Goal: Information Seeking & Learning: Learn about a topic

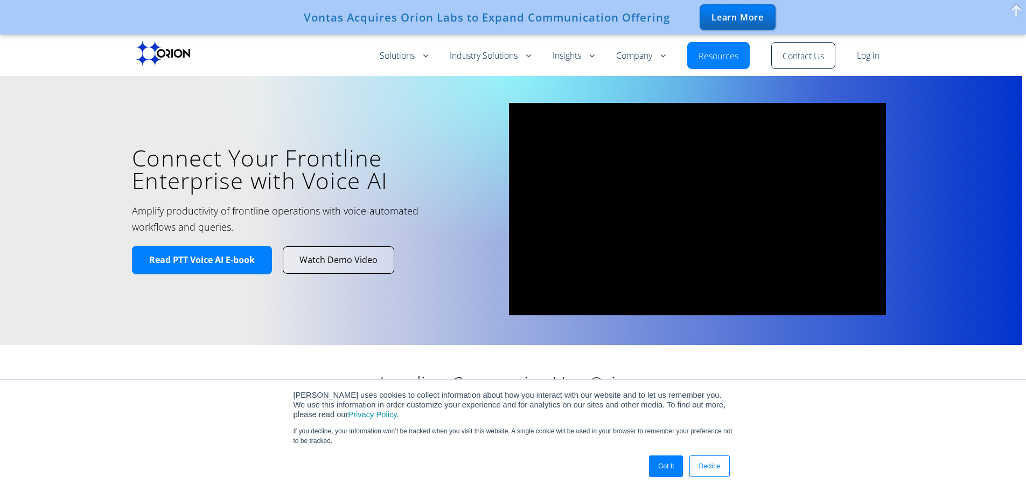
click at [672, 461] on link "Got It" at bounding box center [666, 466] width 34 height 22
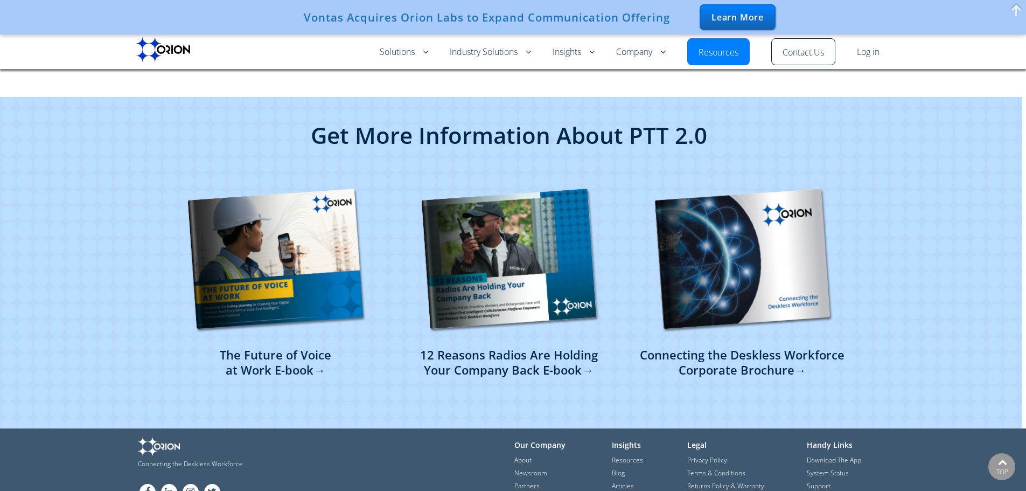
scroll to position [2604, 0]
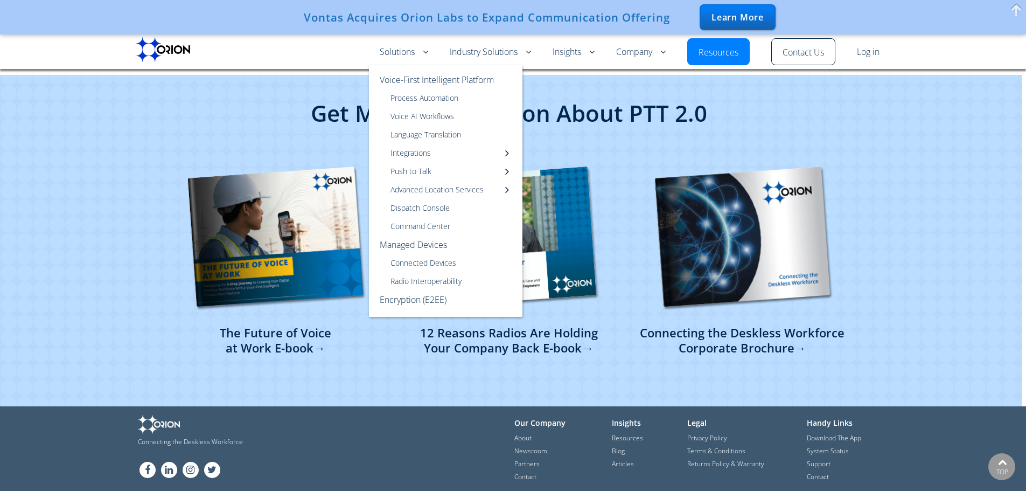
click at [0, 0] on link "Orion Push to Talk App" at bounding box center [0, 0] width 0 height 0
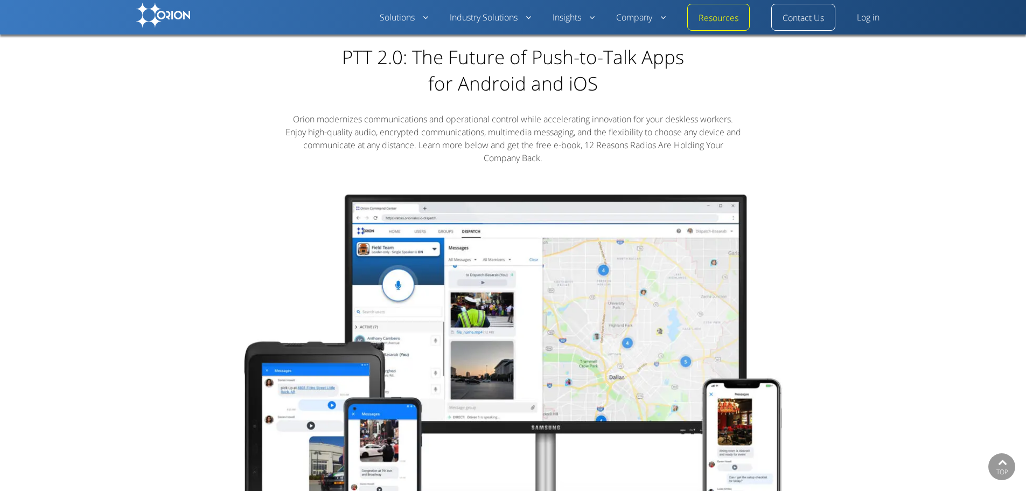
scroll to position [485, 0]
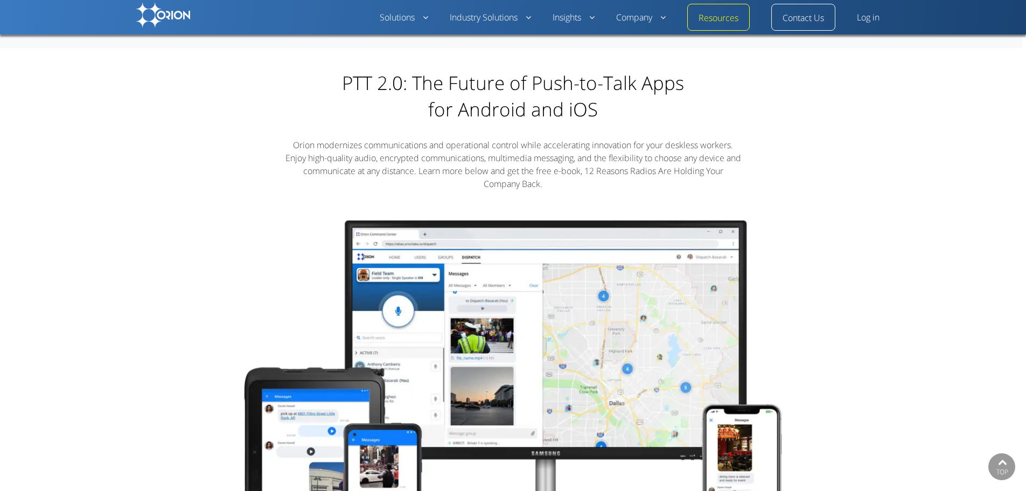
click at [159, 6] on img at bounding box center [163, 15] width 54 height 25
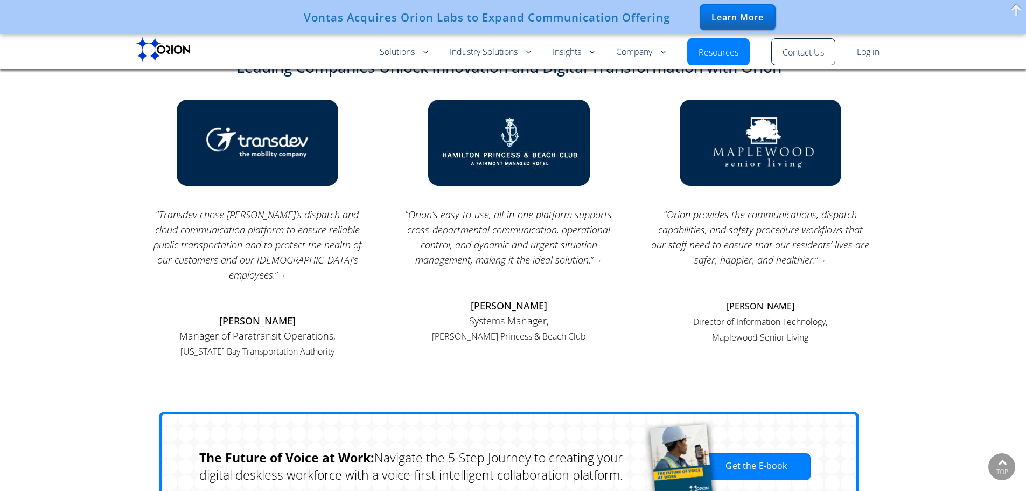
scroll to position [1185, 0]
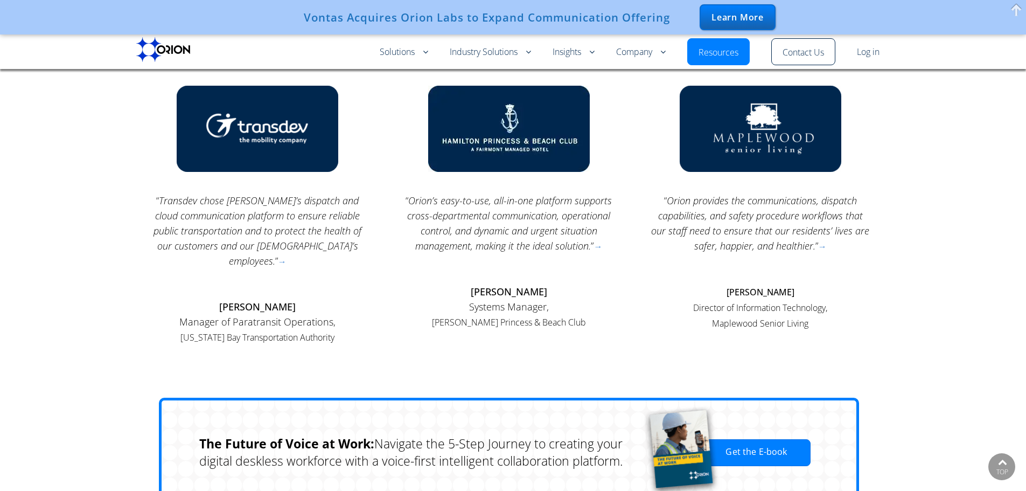
click at [423, 17] on div "Vontas Acquires Orion Labs to Expand Communication Offering" at bounding box center [487, 17] width 366 height 13
click at [726, 16] on div "Learn More" at bounding box center [738, 17] width 76 height 26
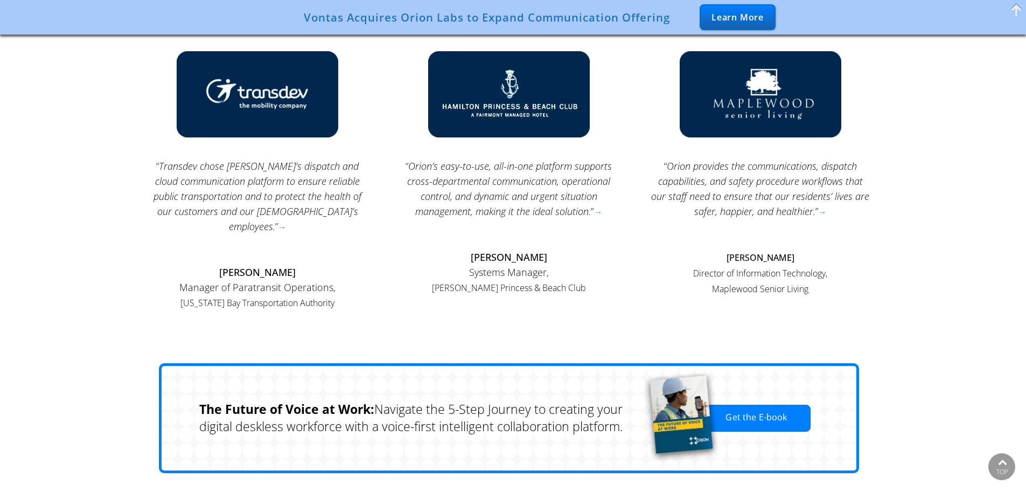
scroll to position [1151, 0]
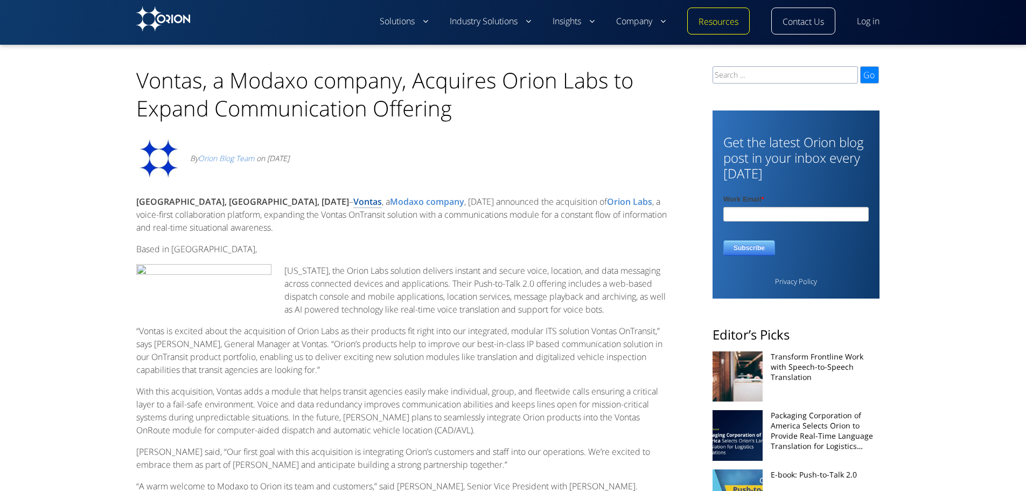
click at [353, 200] on link "Vontas" at bounding box center [367, 202] width 29 height 12
click at [177, 18] on img at bounding box center [163, 18] width 54 height 25
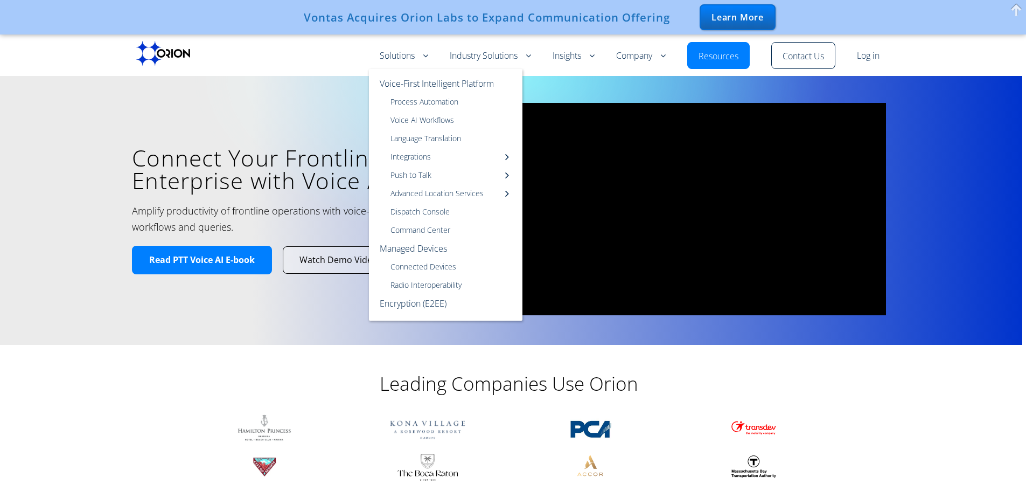
click at [414, 81] on link "Voice-First Intelligent Platform" at bounding box center [446, 81] width 154 height 24
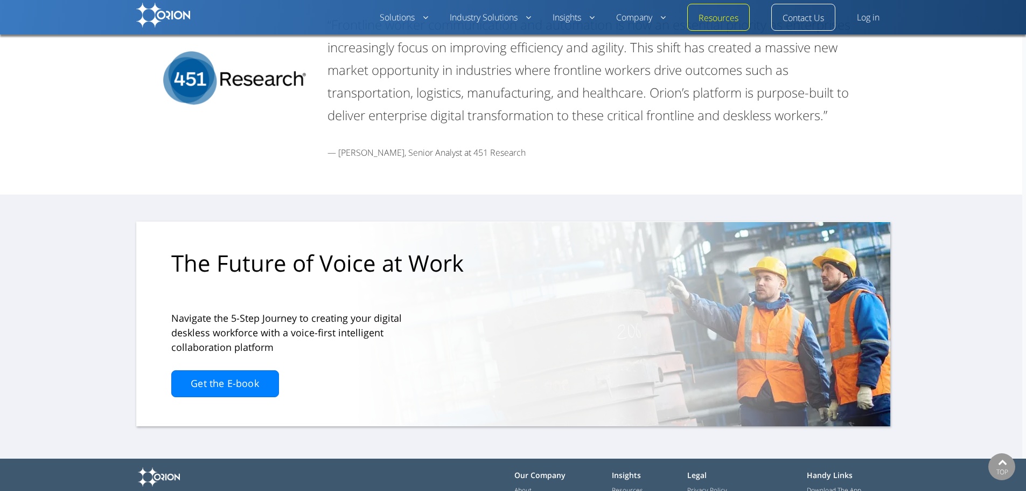
scroll to position [3197, 0]
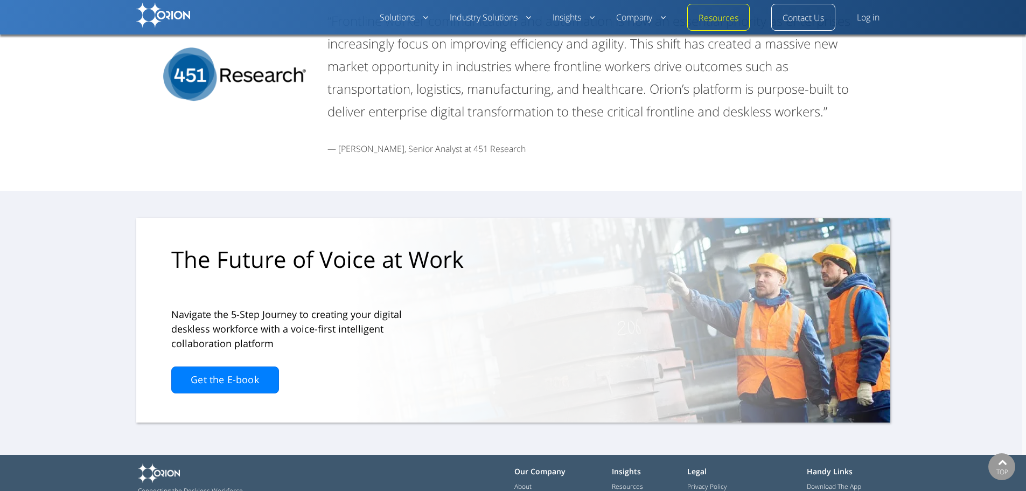
click at [865, 17] on link "Log in" at bounding box center [868, 17] width 23 height 13
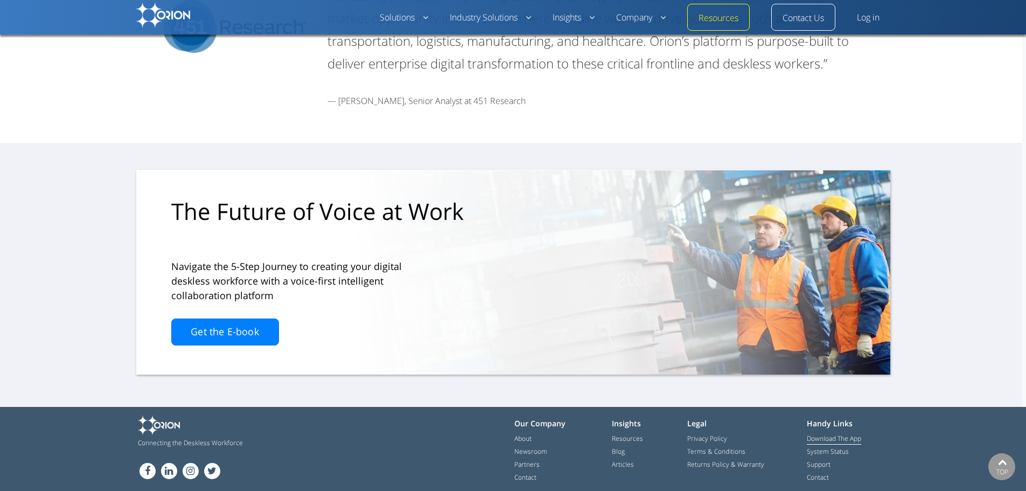
click at [835, 434] on link "Download The App" at bounding box center [834, 439] width 54 height 11
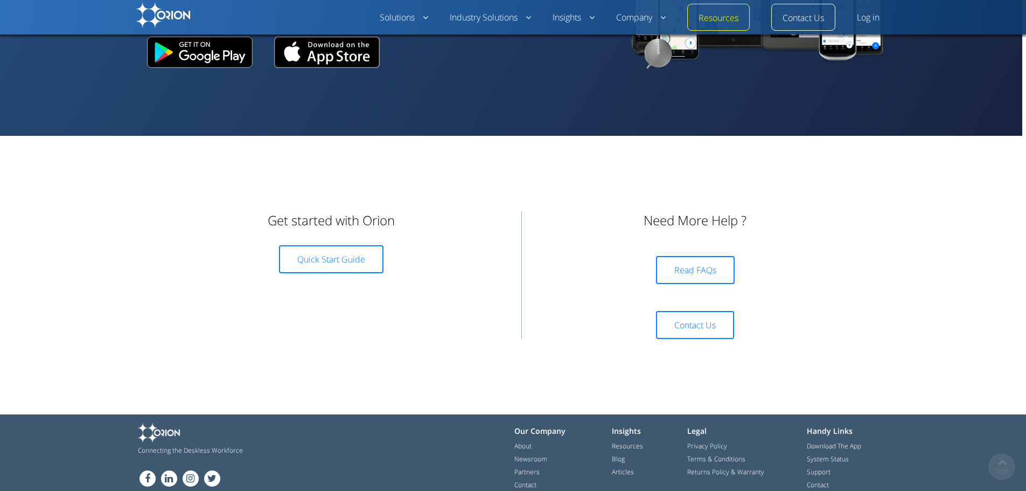
scroll to position [159, 0]
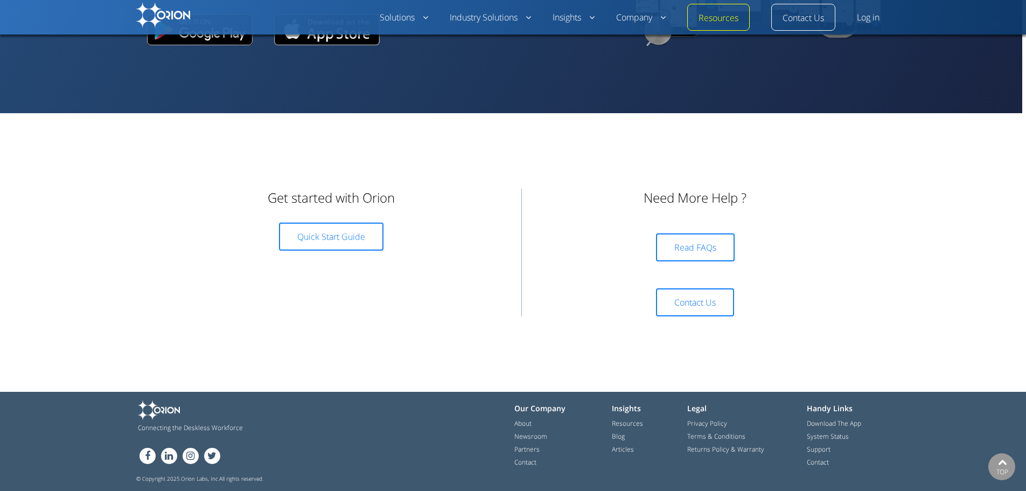
click at [336, 239] on span "Quick Start Guide" at bounding box center [331, 237] width 68 height 12
click at [828, 432] on link "System Status" at bounding box center [828, 437] width 42 height 11
click at [709, 18] on link "Resources" at bounding box center [719, 18] width 40 height 13
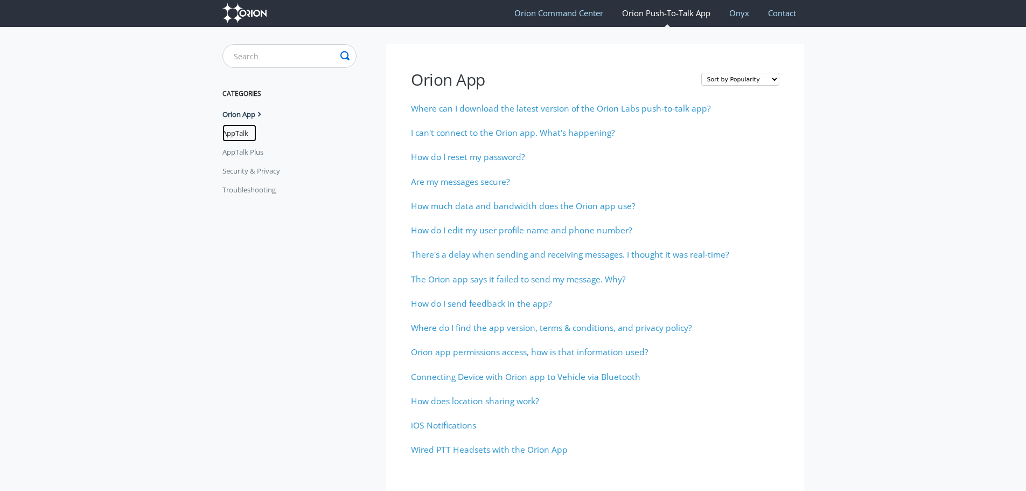
click at [249, 137] on link "AppTalk" at bounding box center [240, 132] width 34 height 17
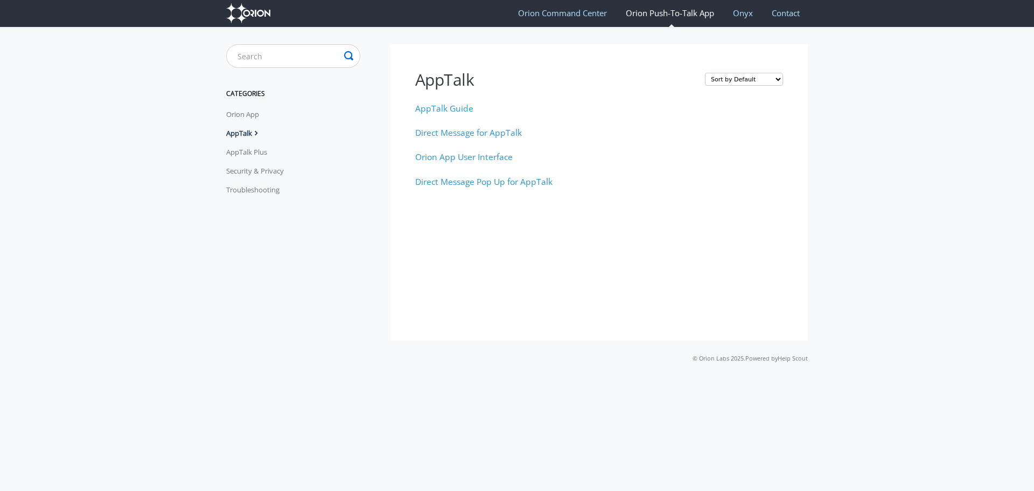
click at [239, 150] on link "AppTalk Plus" at bounding box center [250, 151] width 49 height 17
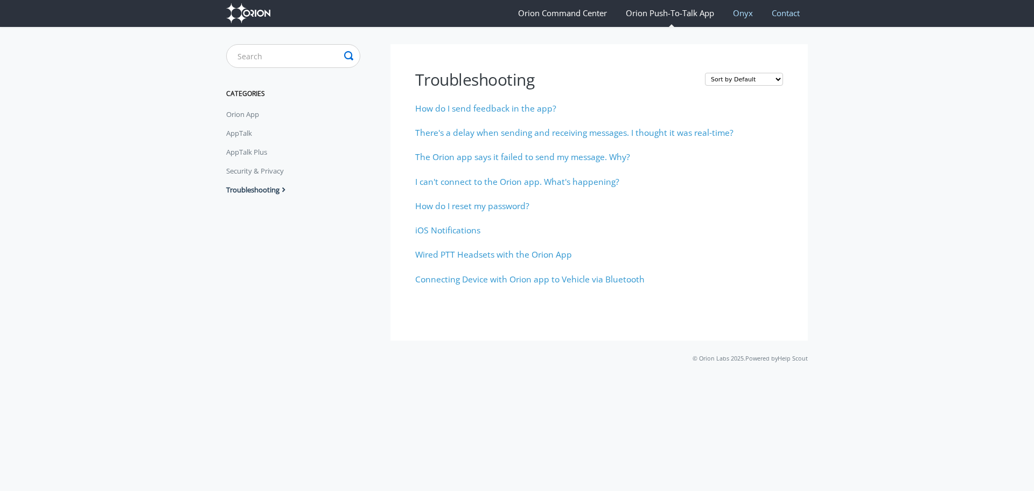
click at [564, 15] on link "Orion Command Center" at bounding box center [562, 13] width 105 height 28
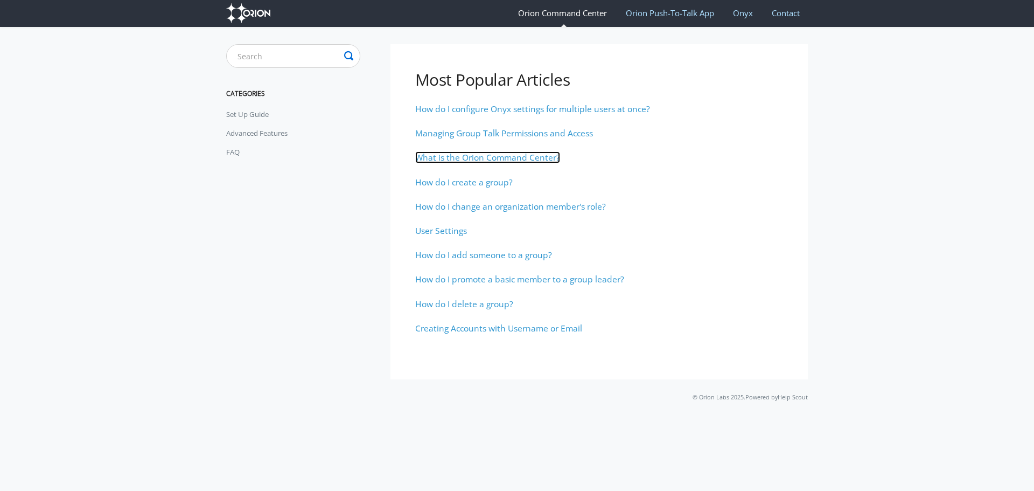
click at [455, 154] on span "What is the Orion Command Center?" at bounding box center [487, 157] width 145 height 12
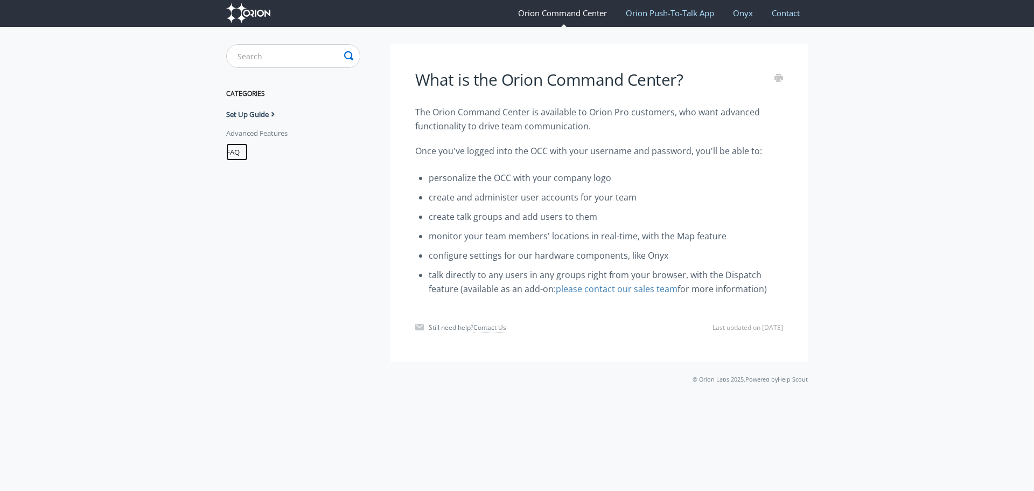
click at [230, 153] on link "FAQ" at bounding box center [237, 151] width 22 height 17
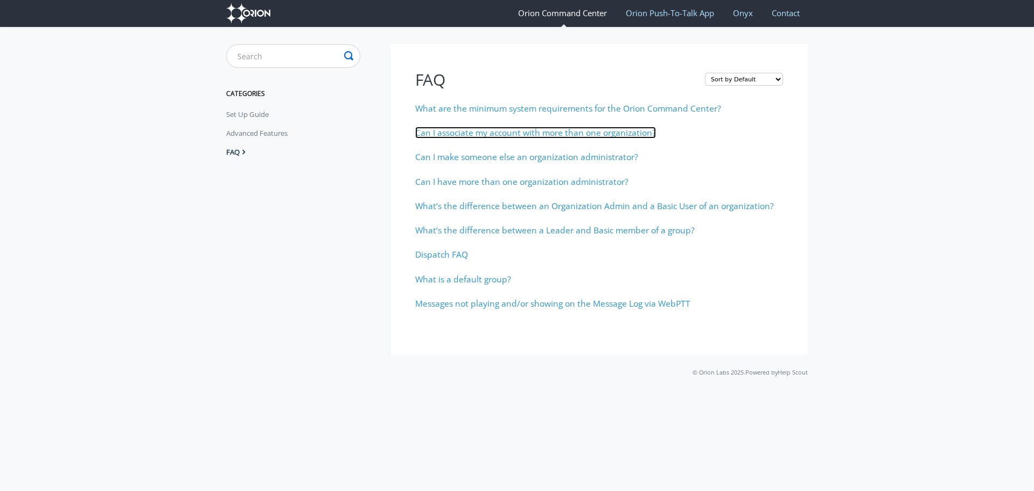
click at [565, 133] on span "Can I associate my account with more than one organization?" at bounding box center [535, 133] width 241 height 12
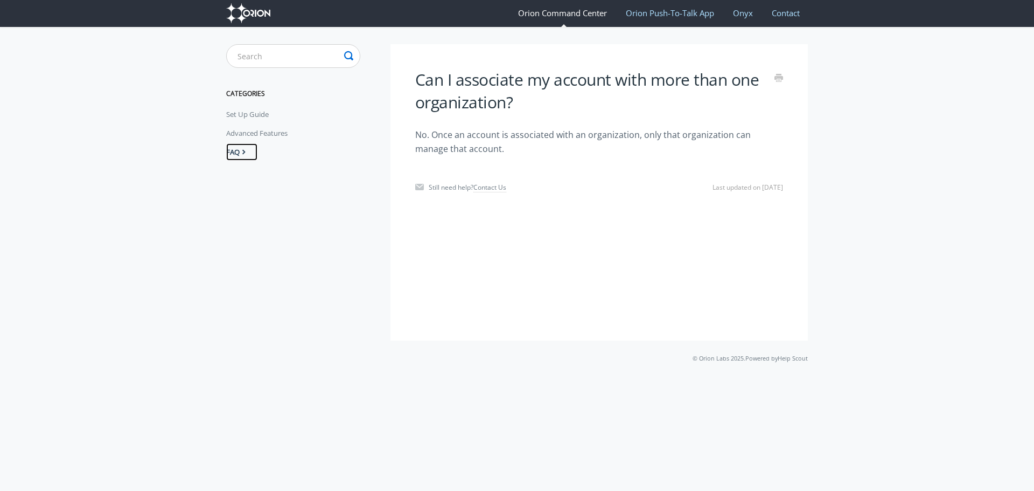
click at [228, 150] on link "FAQ" at bounding box center [241, 151] width 31 height 17
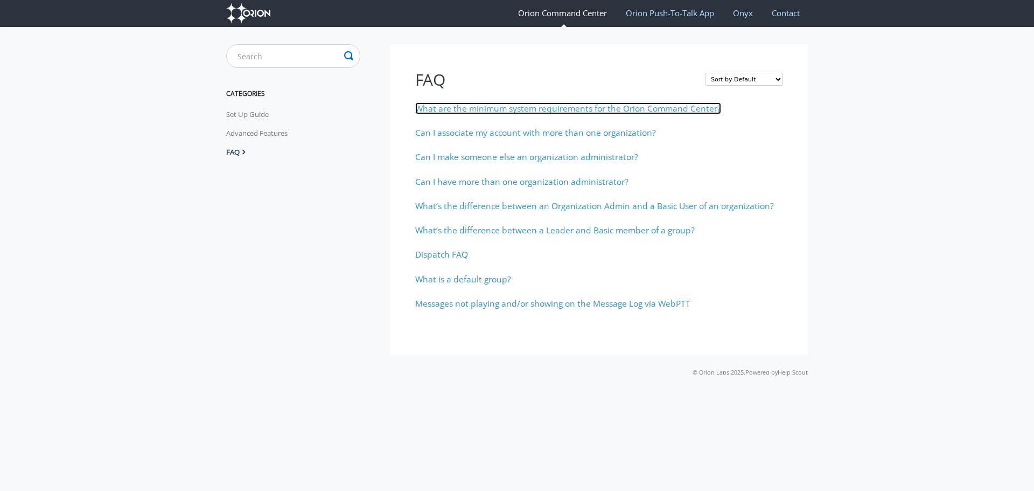
click at [472, 109] on span "What are the minimum system requirements for the Orion Command Center?" at bounding box center [568, 108] width 306 height 12
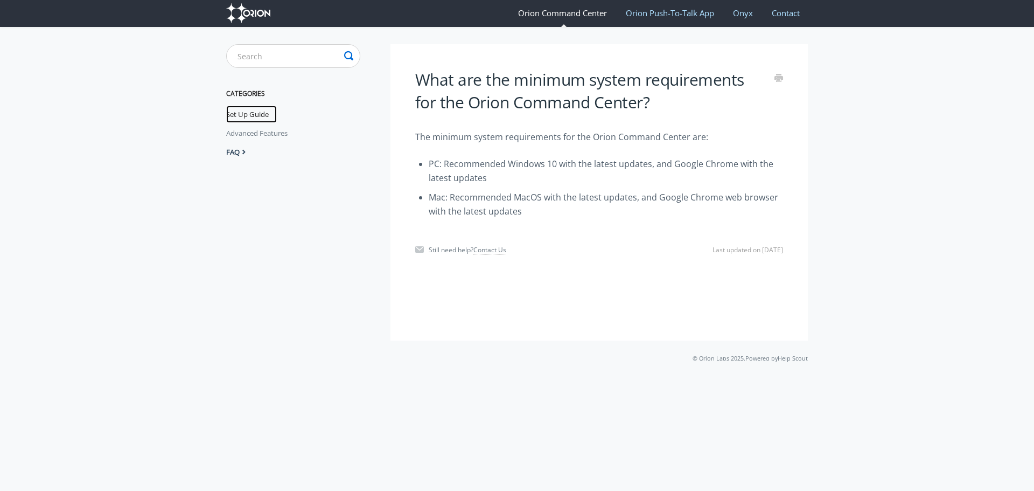
click at [232, 116] on link "Set Up Guide" at bounding box center [251, 114] width 51 height 17
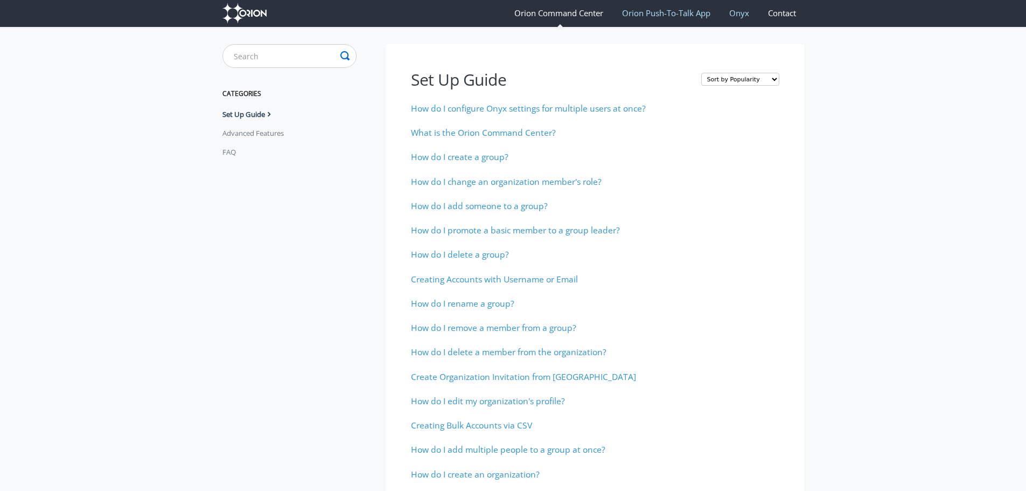
click at [780, 11] on link "Contact" at bounding box center [782, 13] width 44 height 28
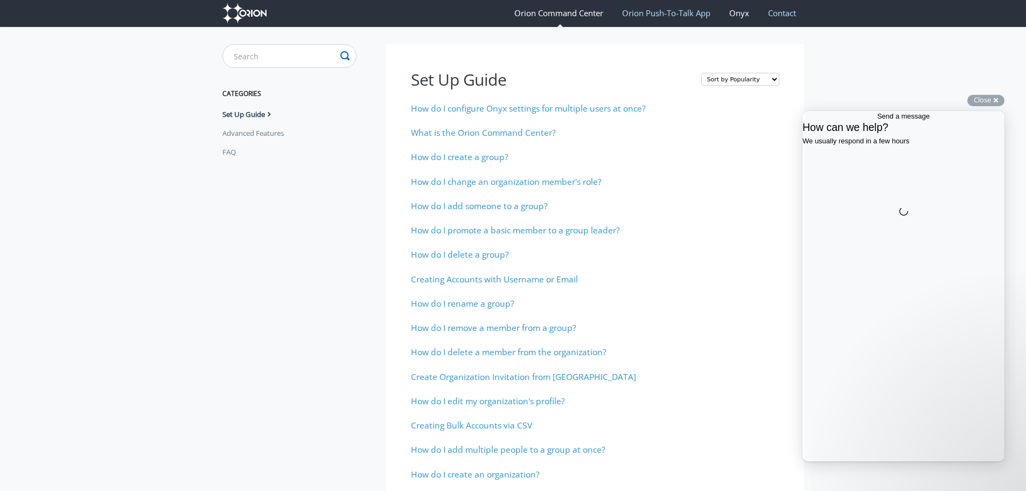
click at [743, 12] on link "Onyx" at bounding box center [739, 13] width 36 height 28
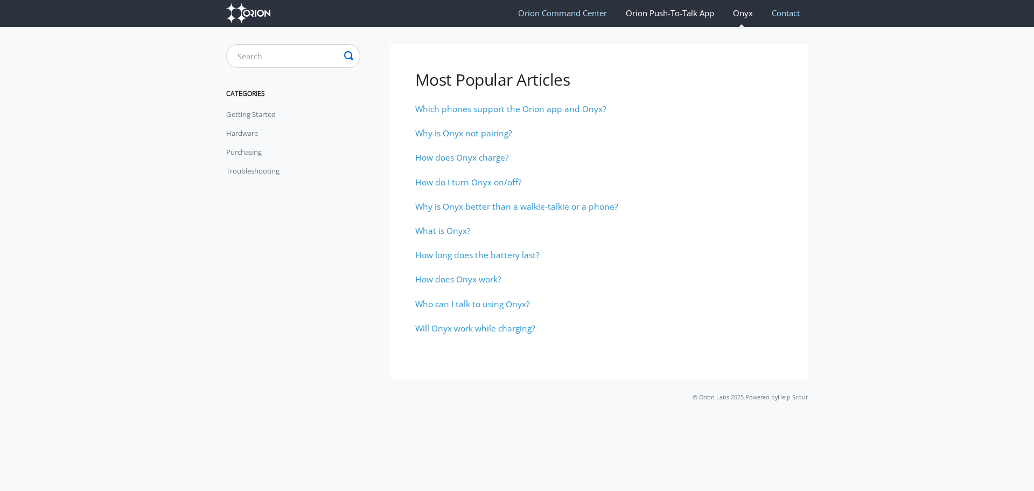
click at [699, 17] on link "Orion Push-To-Talk App" at bounding box center [670, 13] width 105 height 28
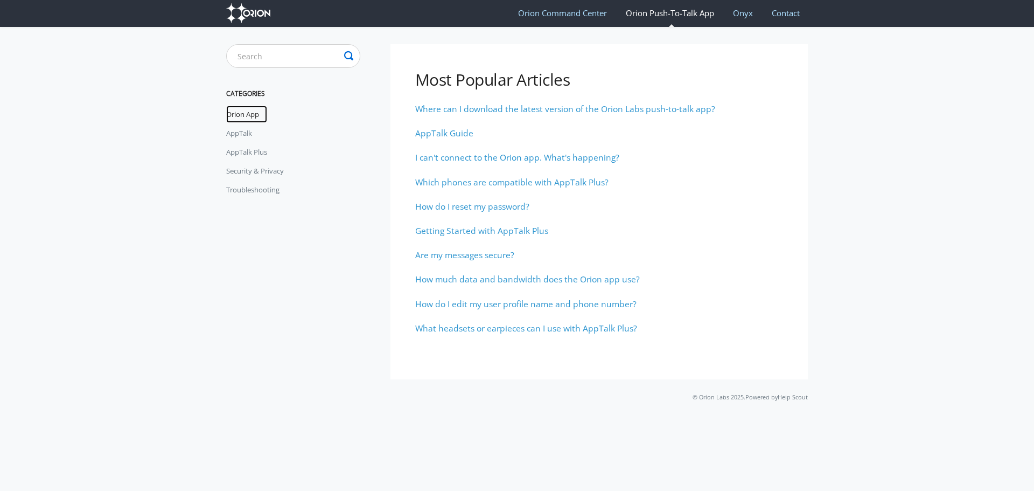
click at [239, 114] on link "Orion App" at bounding box center [246, 114] width 41 height 17
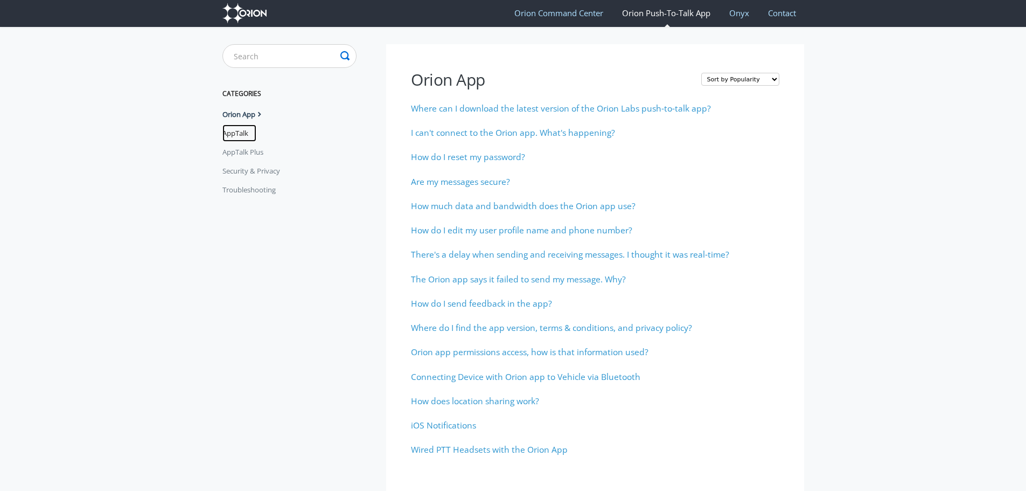
click at [244, 131] on link "AppTalk" at bounding box center [240, 132] width 34 height 17
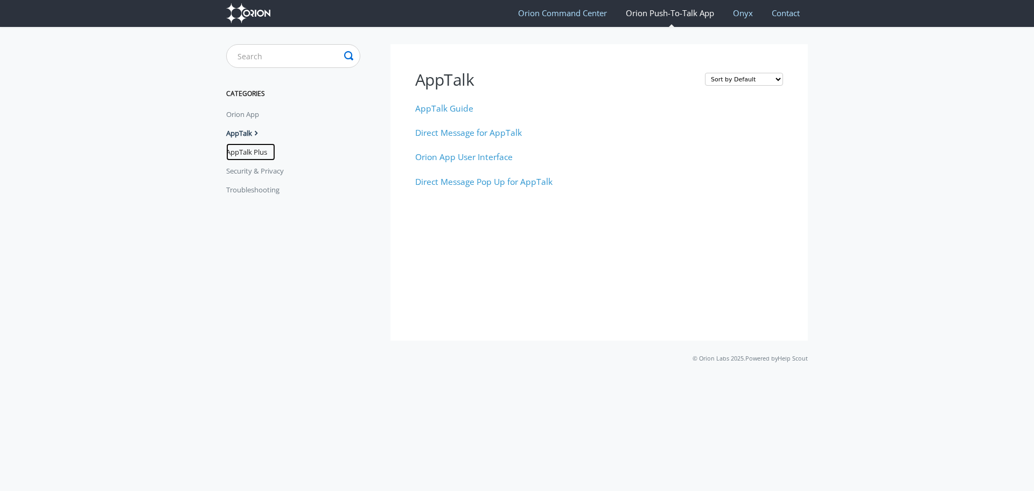
click at [237, 153] on link "AppTalk Plus" at bounding box center [250, 151] width 49 height 17
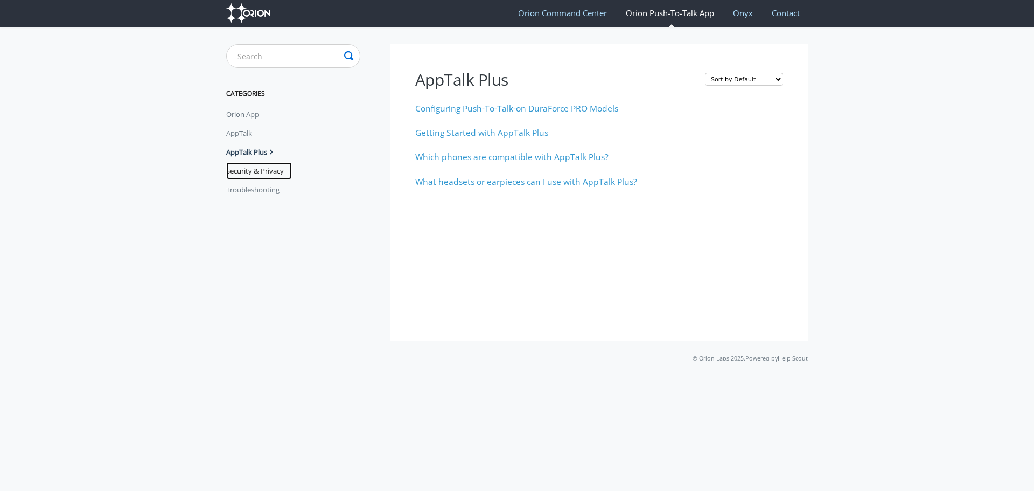
click at [252, 170] on link "Security & Privacy" at bounding box center [259, 170] width 66 height 17
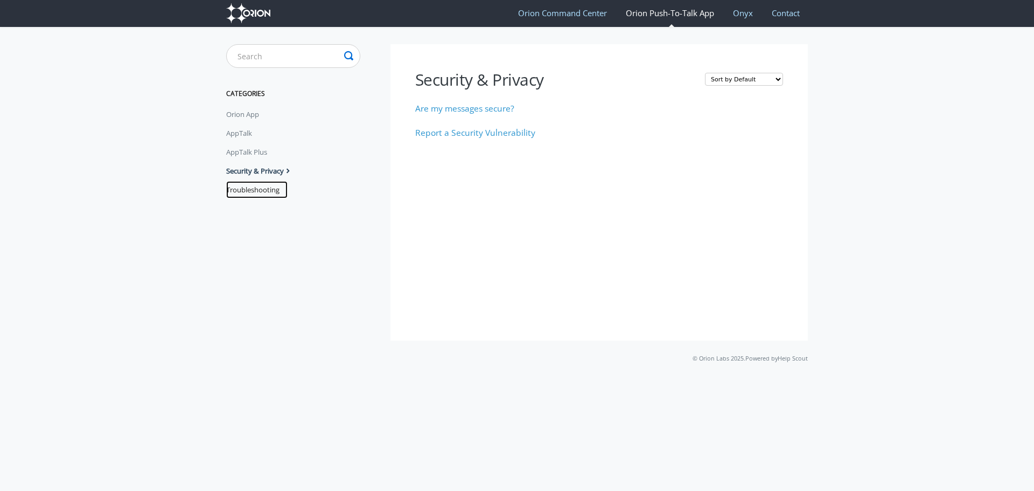
click at [265, 187] on link "Troubleshooting" at bounding box center [256, 189] width 61 height 17
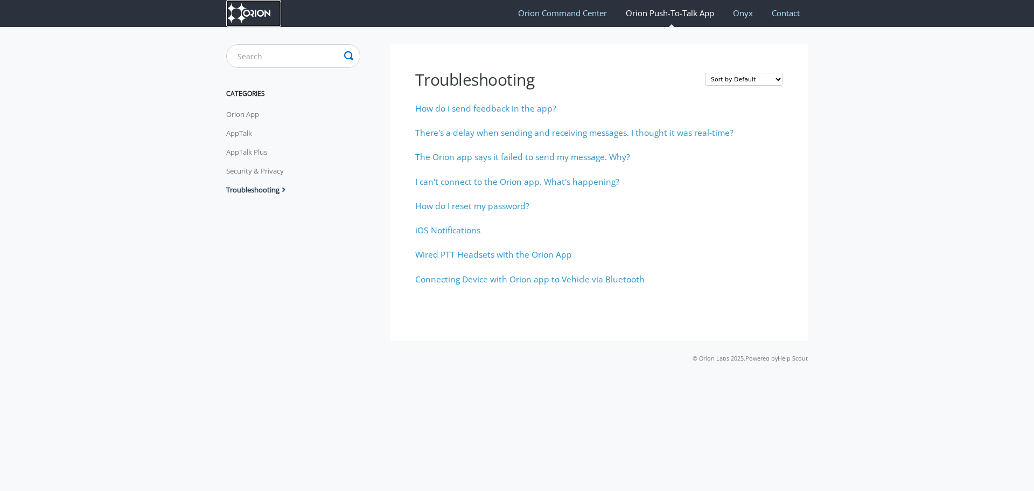
click at [256, 9] on img at bounding box center [248, 13] width 44 height 20
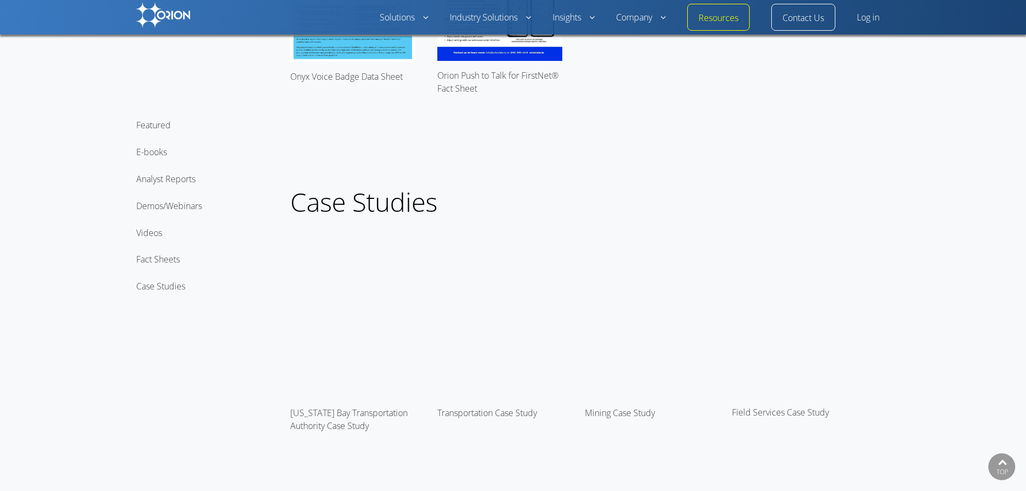
scroll to position [4149, 0]
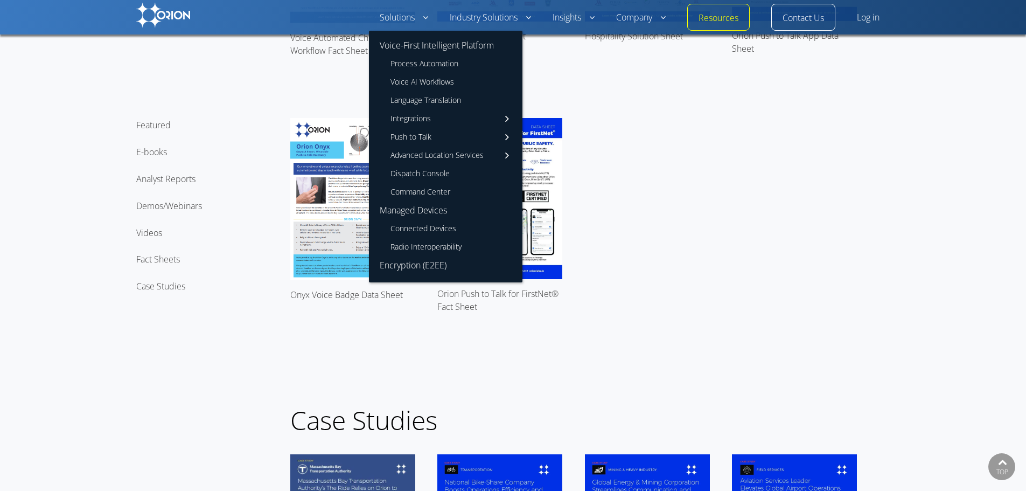
click at [442, 246] on link "Radio Interoperability" at bounding box center [446, 247] width 154 height 18
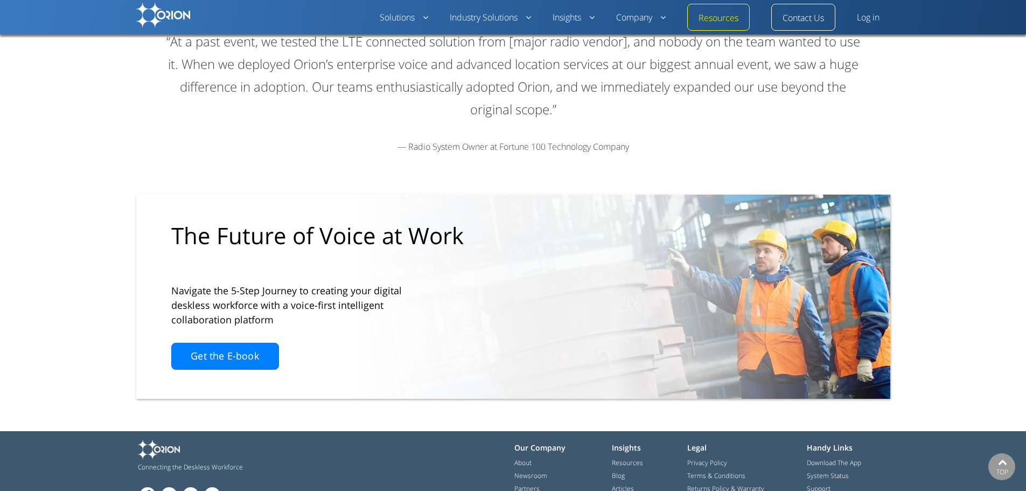
scroll to position [2155, 0]
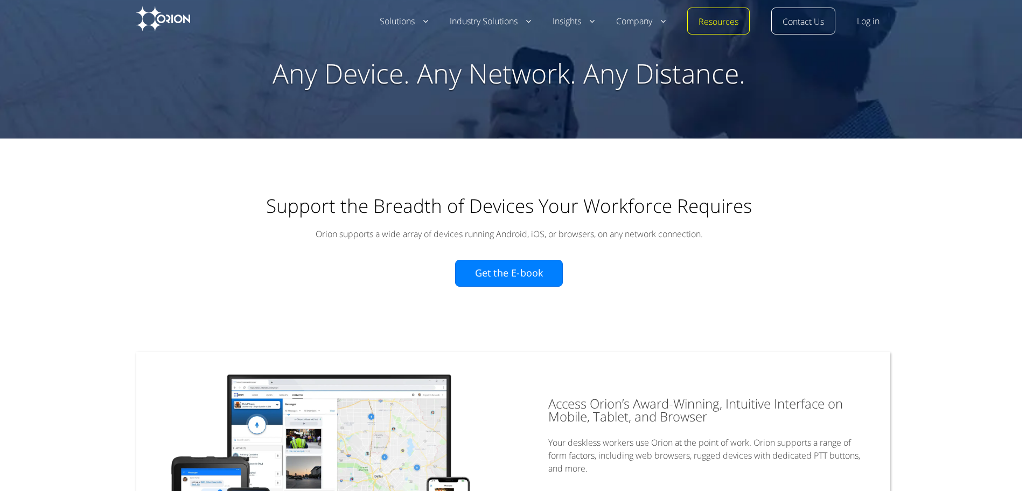
click at [730, 24] on link "Resources" at bounding box center [719, 22] width 40 height 13
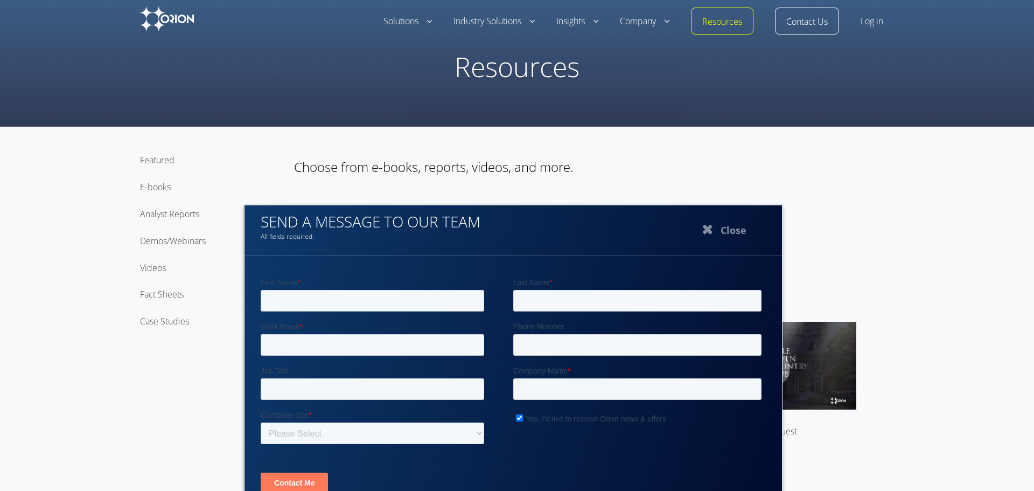
click at [725, 222] on button "Close" at bounding box center [723, 229] width 108 height 27
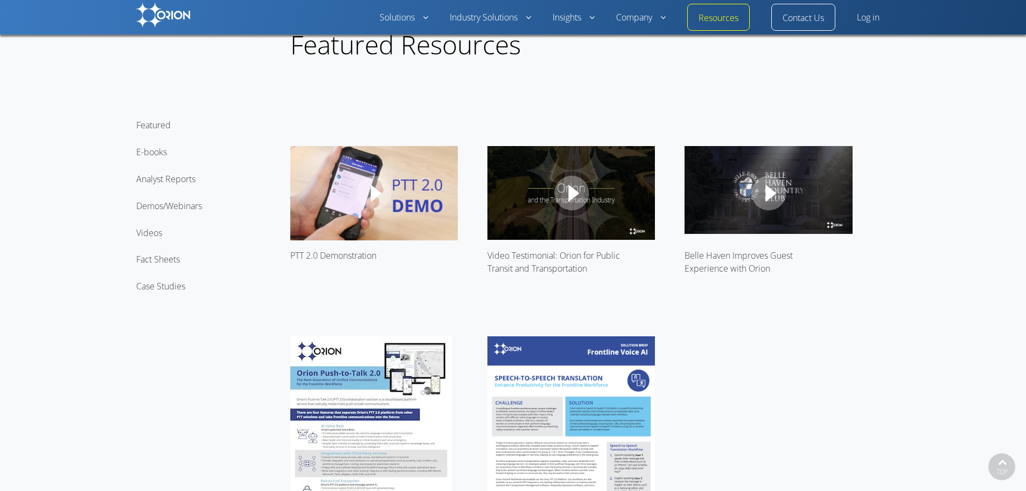
scroll to position [216, 0]
